Goal: Transaction & Acquisition: Purchase product/service

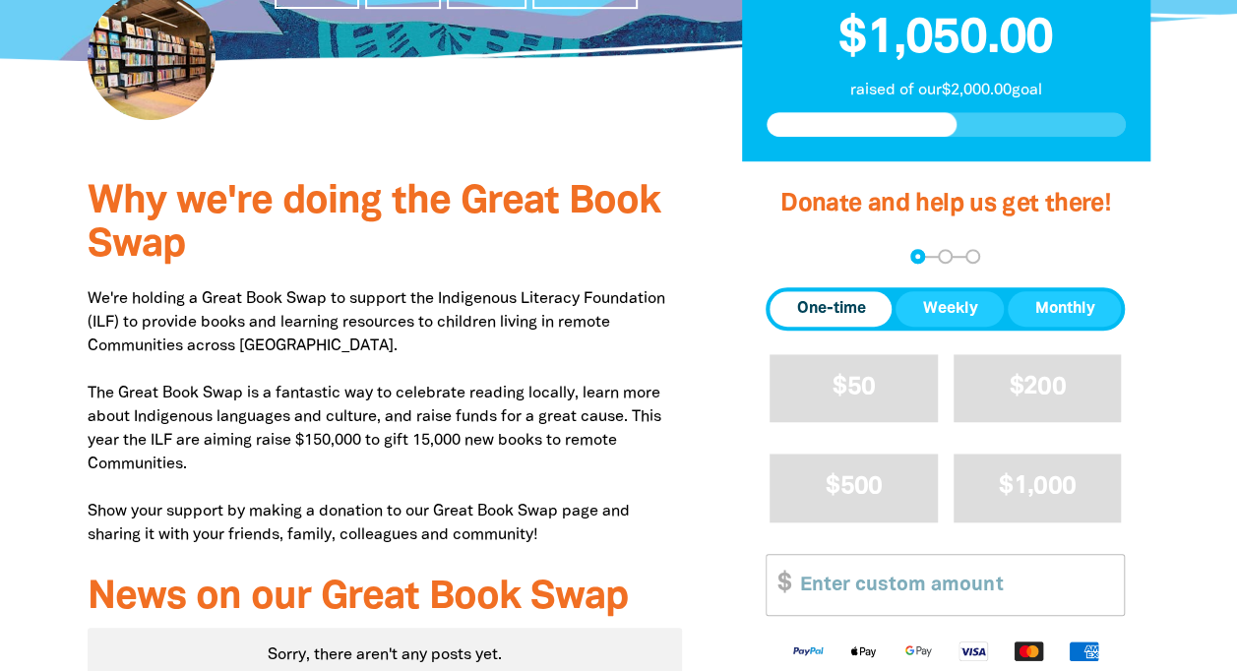
scroll to position [591, 0]
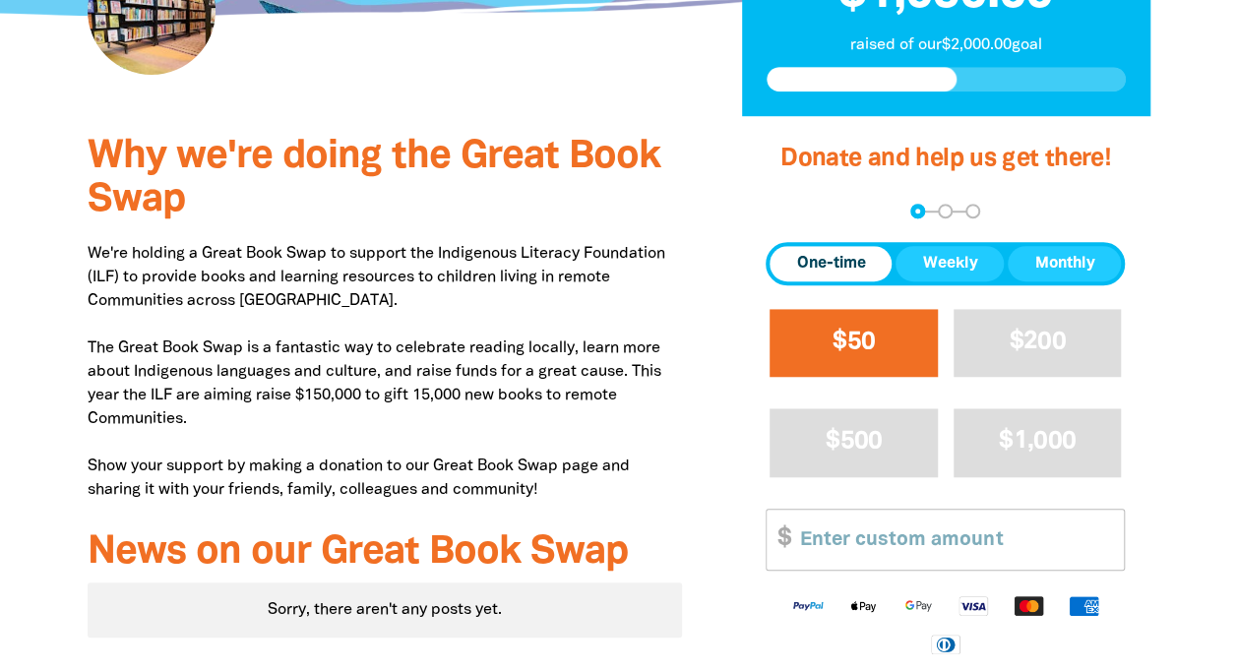
click at [900, 351] on button "$50" at bounding box center [854, 343] width 168 height 68
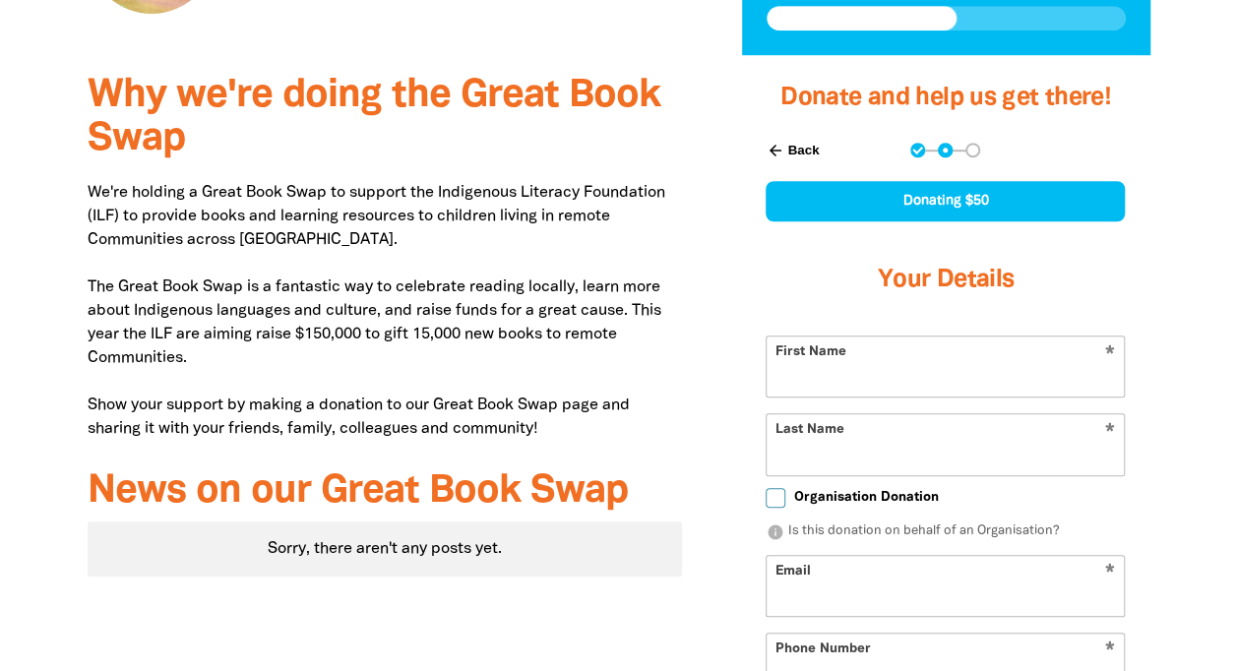
scroll to position [691, 0]
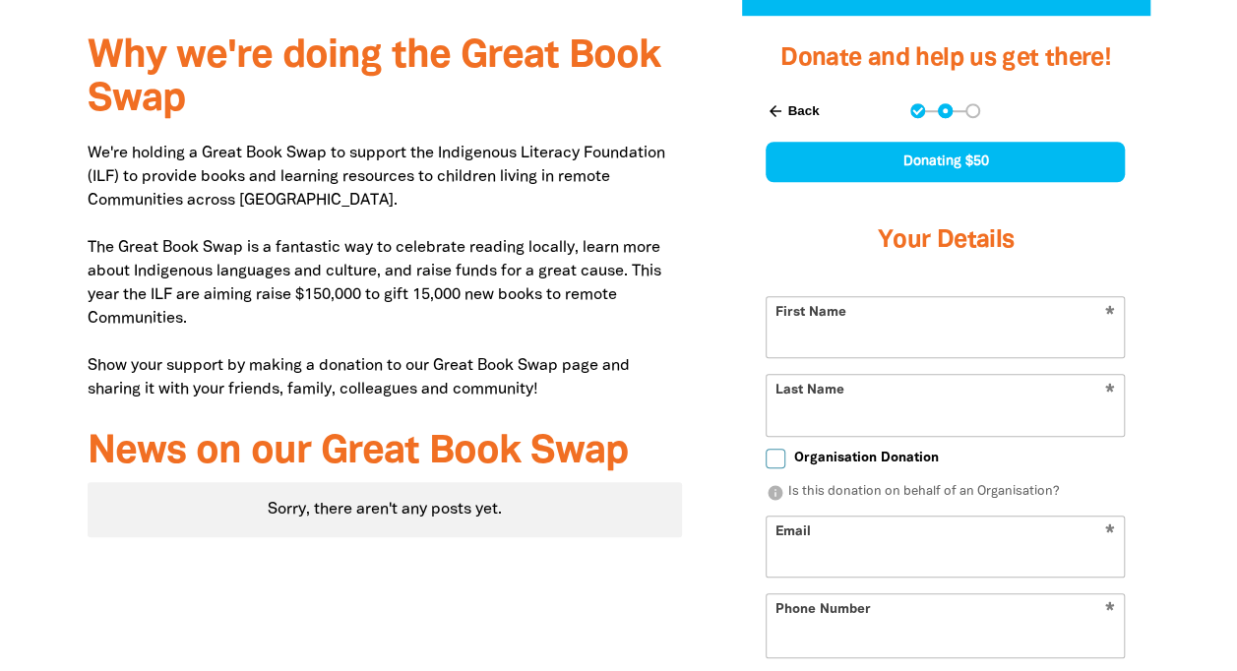
select select "AU"
click at [908, 318] on input "First Name" at bounding box center [945, 327] width 357 height 60
type input "[PERSON_NAME]"
type input "[PERSON_NAME][EMAIL_ADDRESS][PERSON_NAME][DOMAIN_NAME]"
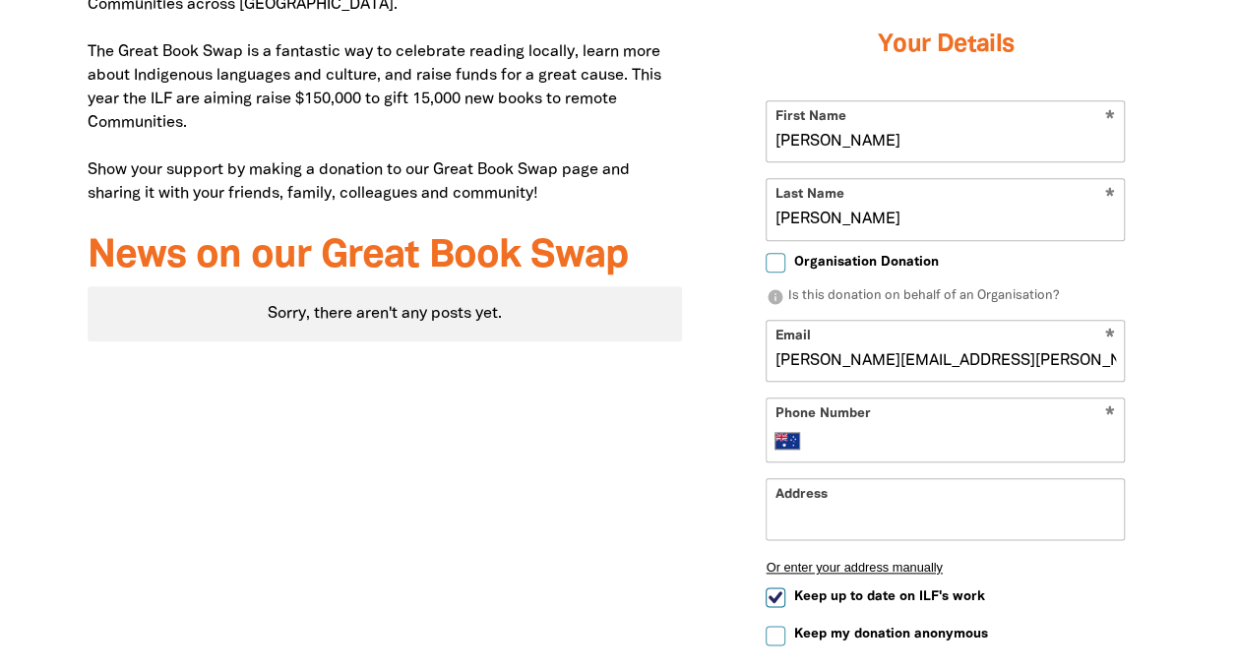
scroll to position [888, 0]
click at [838, 452] on div "* Phone Number International [GEOGRAPHIC_DATA] [GEOGRAPHIC_DATA] [GEOGRAPHIC_DA…" at bounding box center [945, 429] width 359 height 65
click at [882, 432] on input "Phone Number" at bounding box center [965, 440] width 301 height 24
type input "0412 754 980"
drag, startPoint x: 1012, startPoint y: 354, endPoint x: 470, endPoint y: 364, distance: 542.5
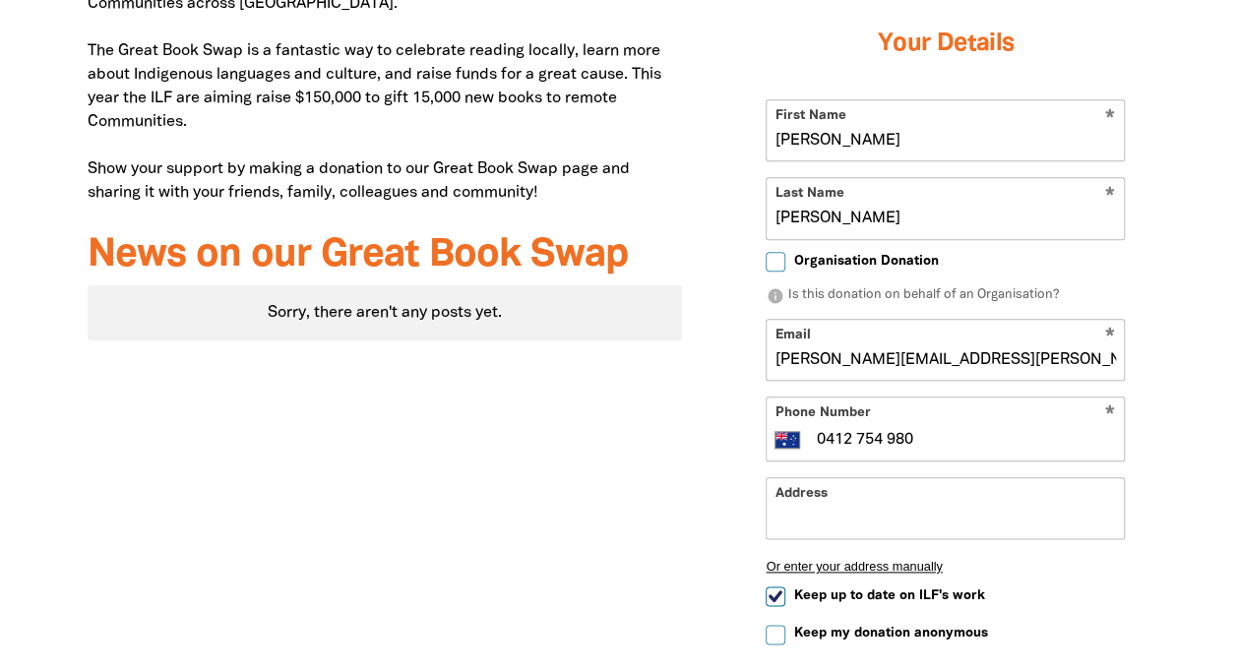
click at [470, 364] on div "Why we're doing the Great Book Swap We're holding a Great Book Swap to support …" at bounding box center [619, 335] width 1181 height 1033
type input "b"
type input "[PERSON_NAME][EMAIL_ADDRESS][PERSON_NAME][DOMAIN_NAME]"
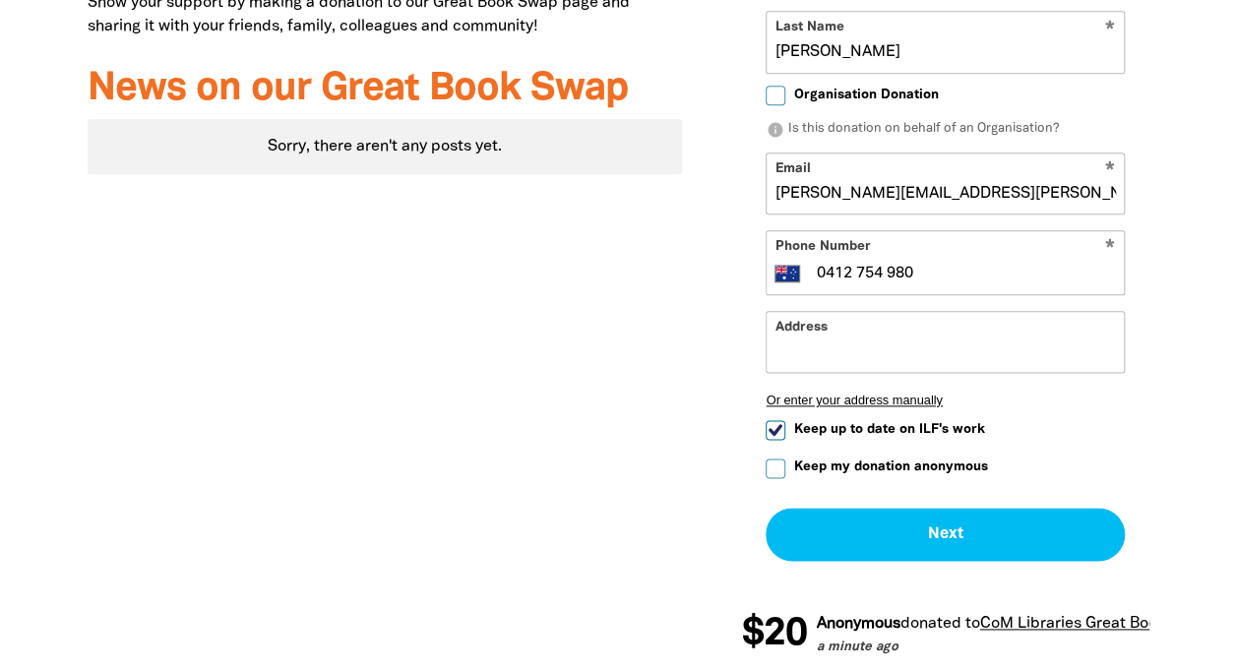
scroll to position [1085, 0]
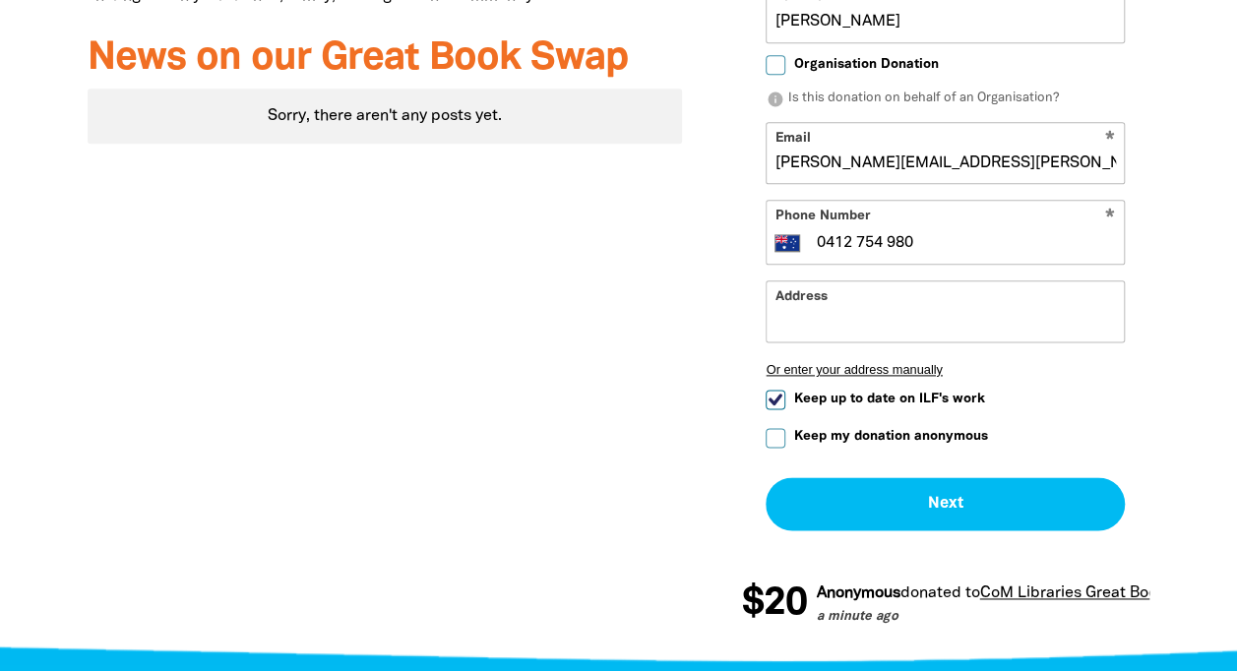
click at [780, 396] on input "Keep up to date on ILF's work" at bounding box center [776, 400] width 20 height 20
checkbox input "false"
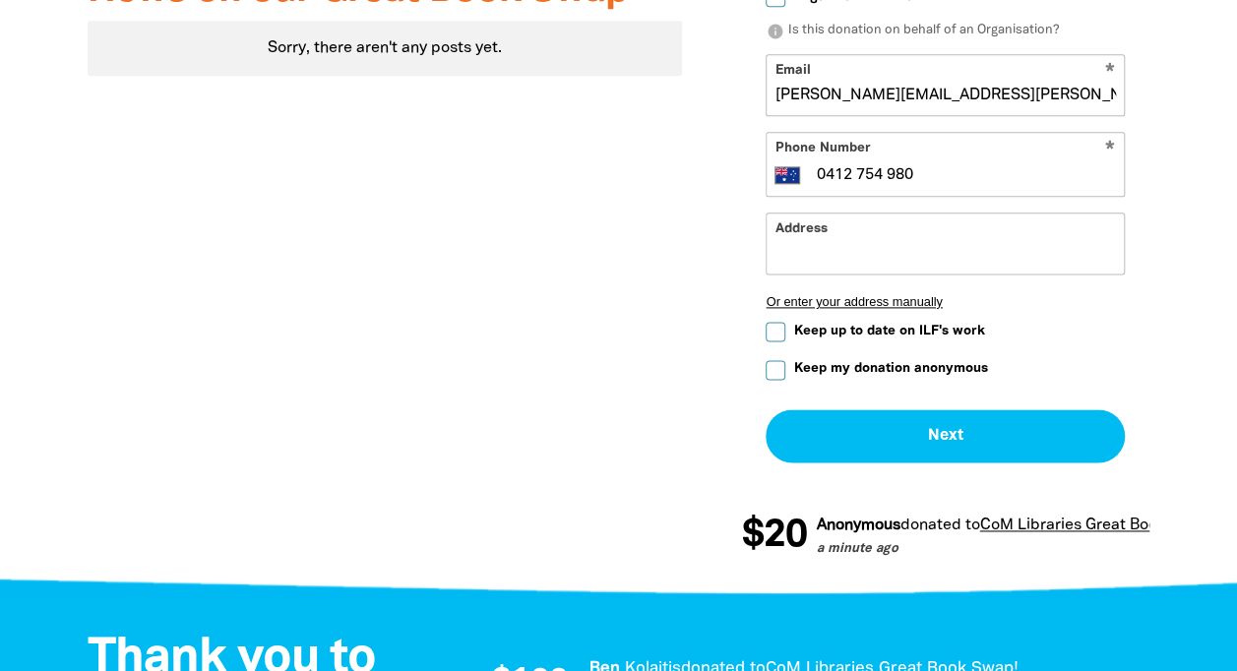
scroll to position [1183, 0]
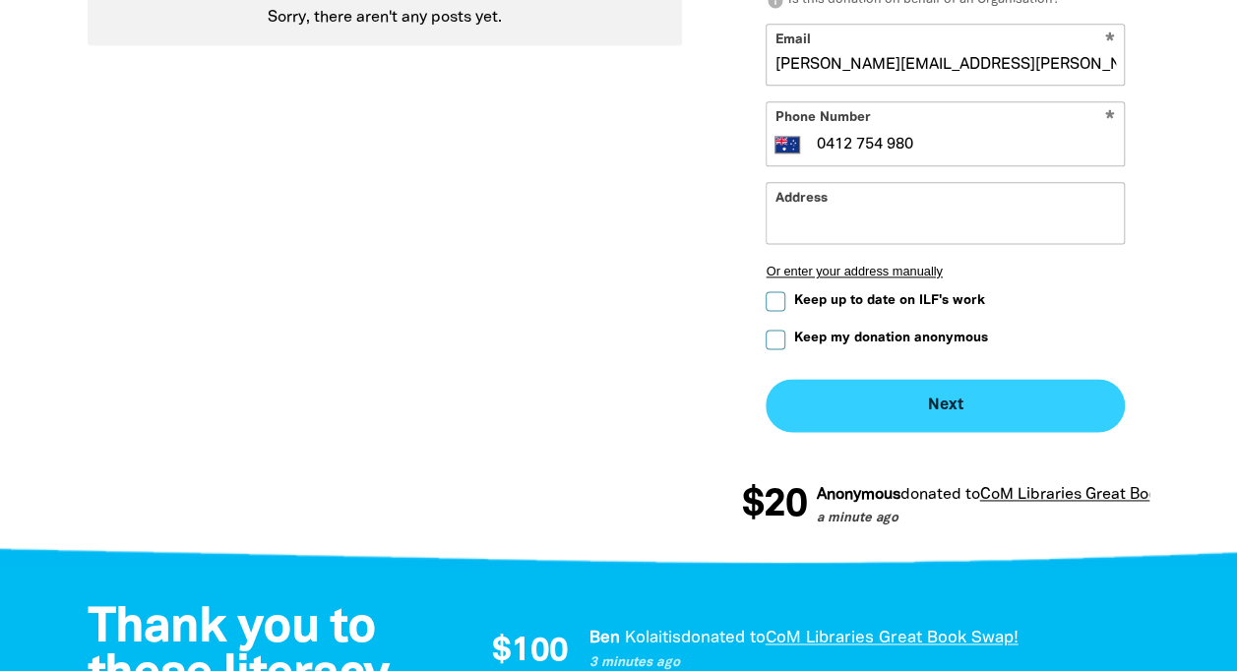
click at [973, 410] on button "Next chevron_right" at bounding box center [945, 405] width 359 height 53
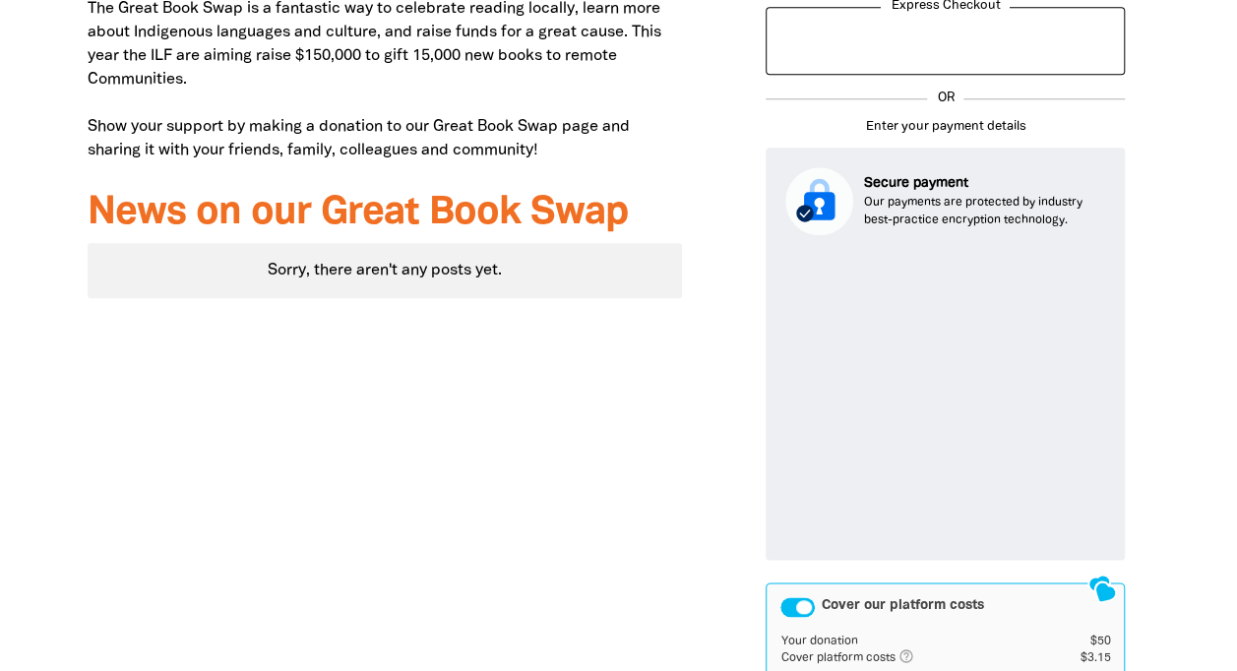
scroll to position [1045, 0]
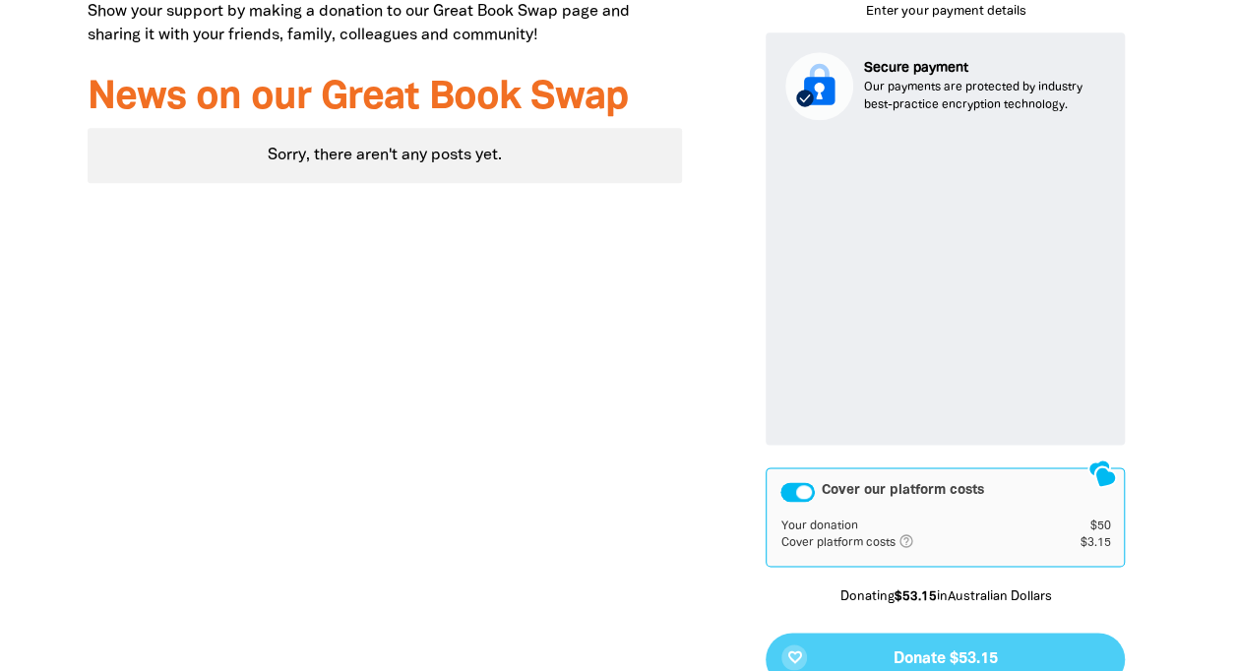
click at [803, 486] on div "Cover our platform costs" at bounding box center [798, 492] width 34 height 20
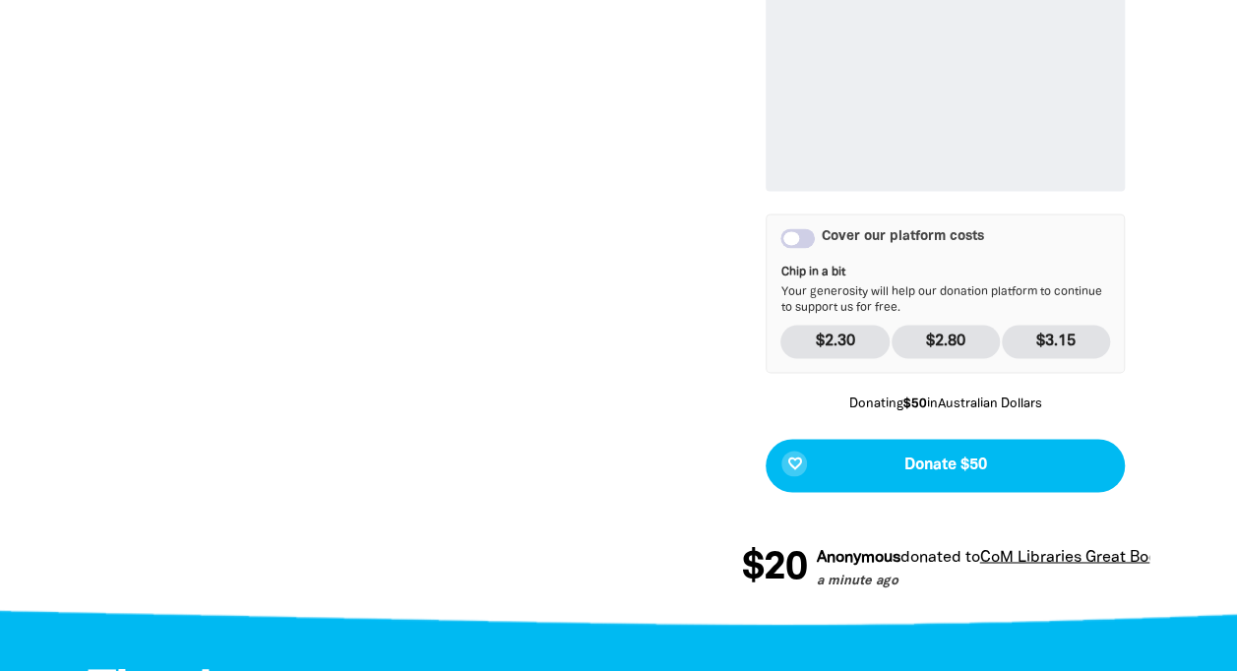
scroll to position [1341, 0]
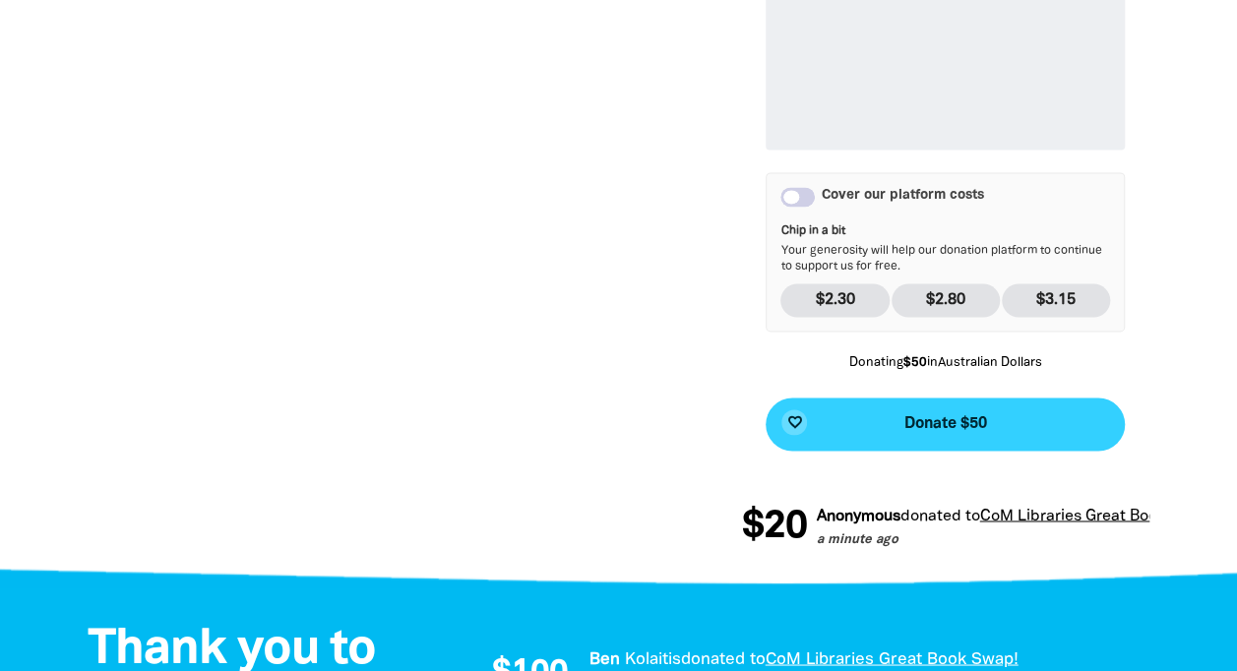
click at [960, 437] on button "favorite_border Donate $50" at bounding box center [945, 424] width 359 height 53
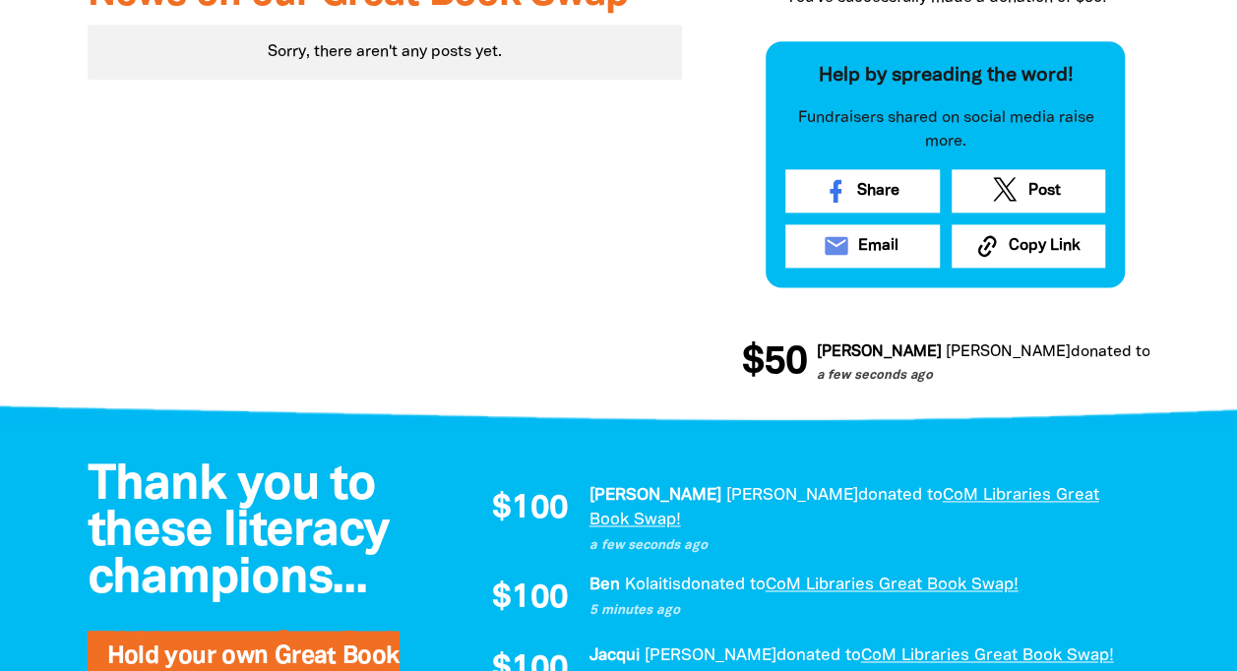
scroll to position [1144, 0]
